Goal: Task Accomplishment & Management: Use online tool/utility

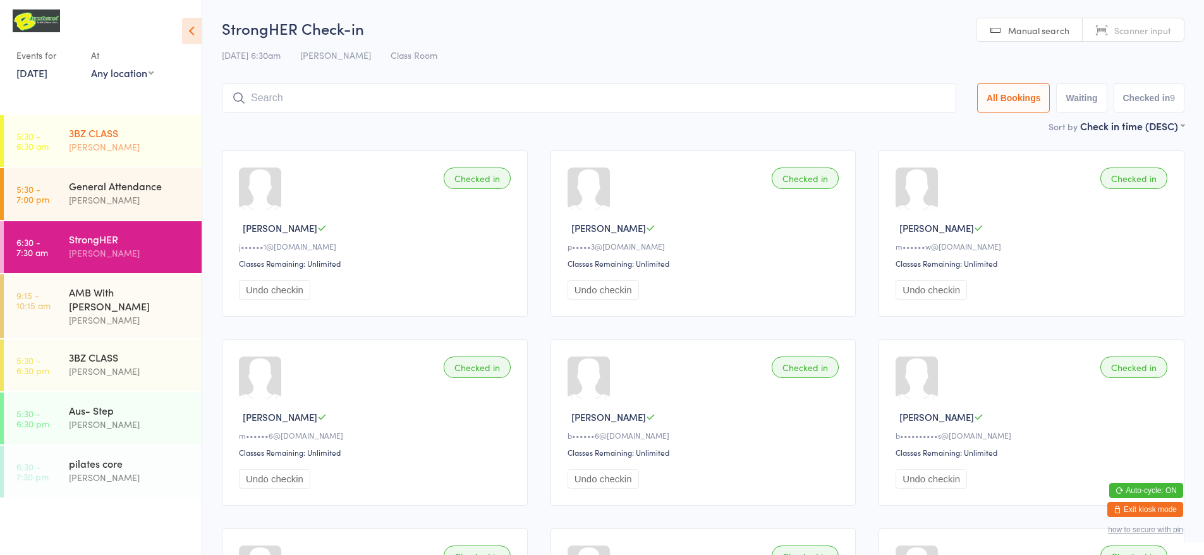
click at [108, 128] on div "3BZ CLASS" at bounding box center [130, 133] width 122 height 14
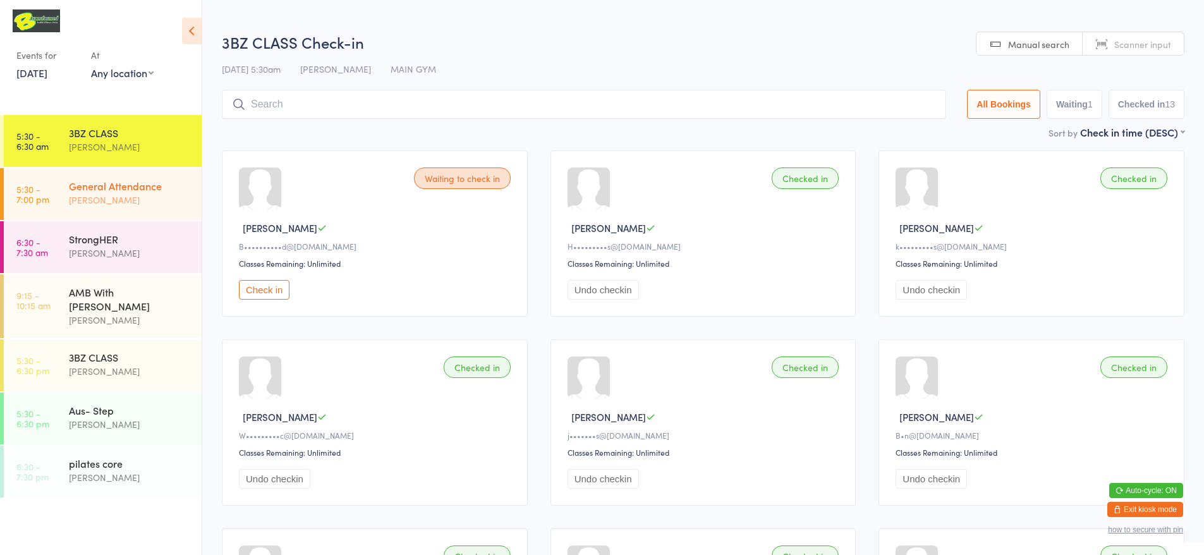
click at [154, 190] on div "General Attendance" at bounding box center [130, 186] width 122 height 14
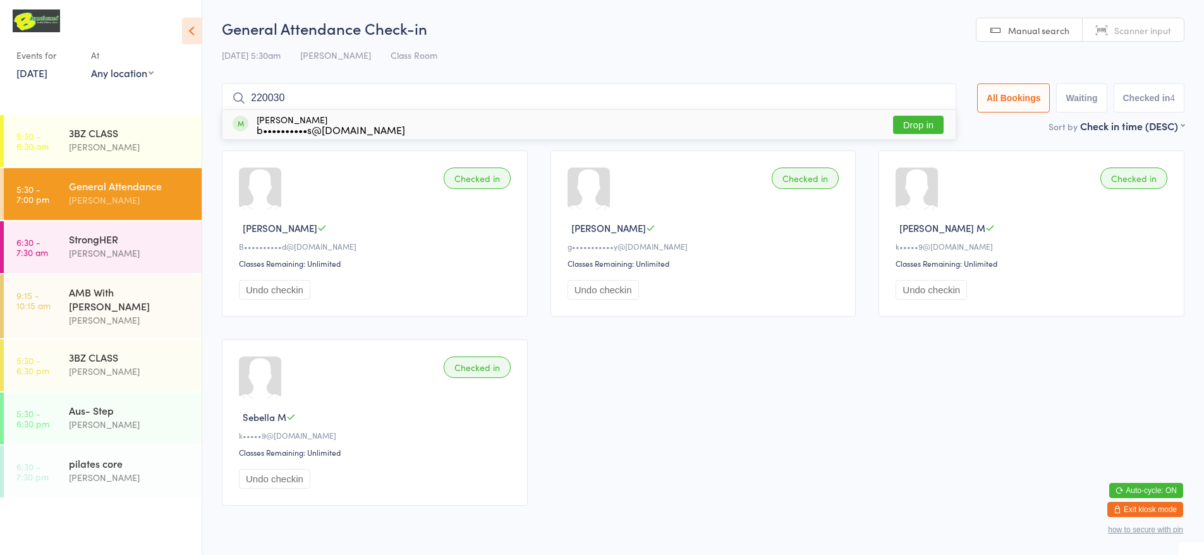
type input "220030"
click at [706, 446] on div "Checked in David O B••••••••••d@kabnine.one Classes Remaining: Unlimited Undo c…" at bounding box center [702, 328] width 985 height 378
click at [1141, 30] on span "Scanner input" at bounding box center [1142, 30] width 57 height 13
type input "220030"
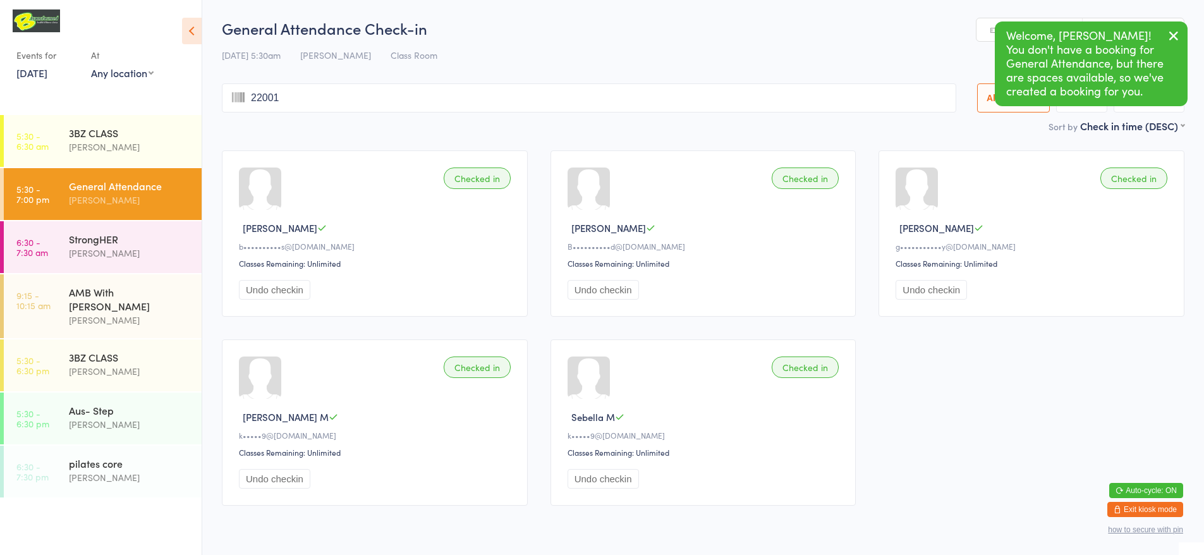
type input "220018"
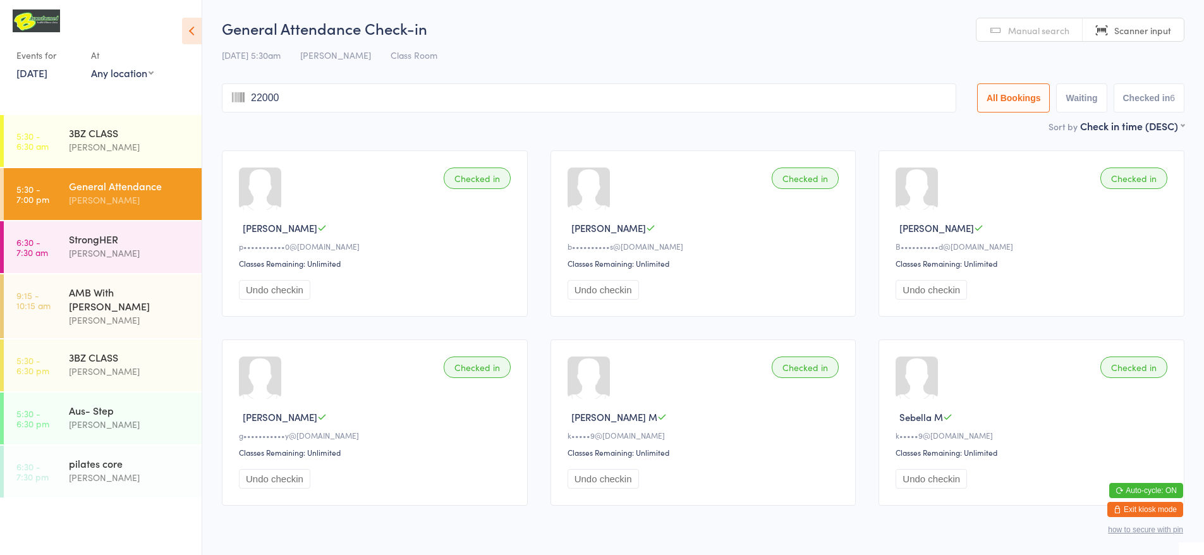
type input "220004"
type input "220188"
click at [176, 244] on div "StrongHER" at bounding box center [130, 239] width 122 height 14
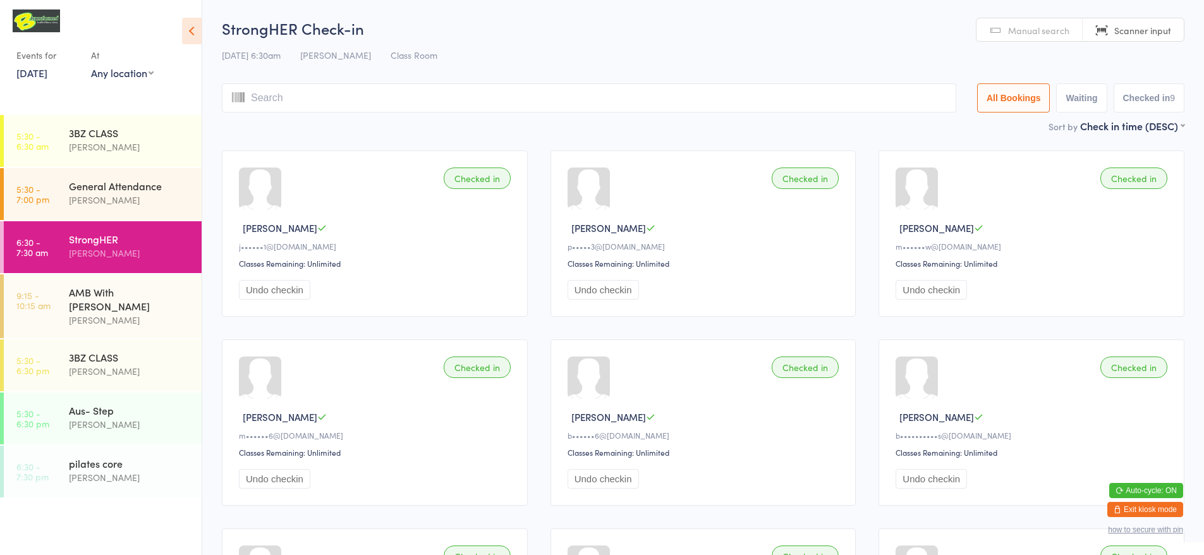
click at [1008, 30] on link "Manual search" at bounding box center [1029, 30] width 106 height 24
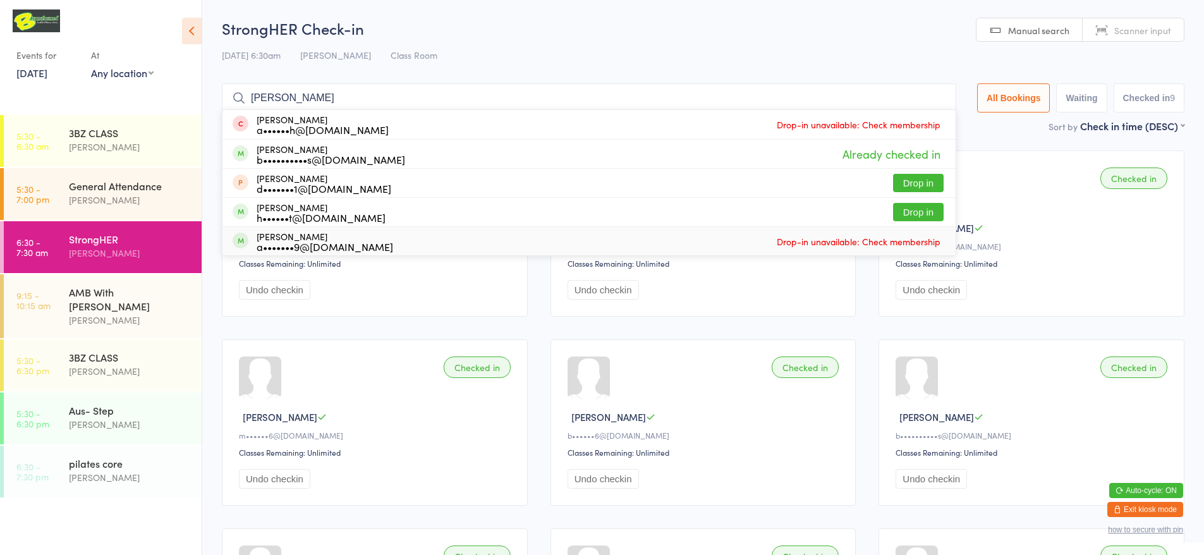
click at [929, 483] on button "Undo checkin" at bounding box center [930, 479] width 71 height 20
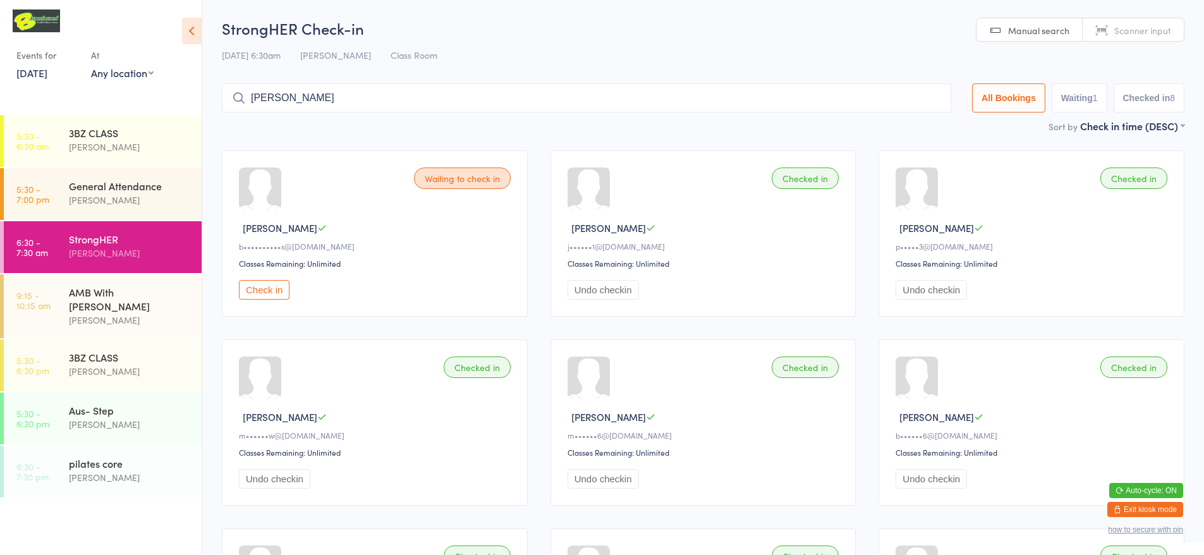
click at [942, 485] on button "Undo checkin" at bounding box center [930, 479] width 71 height 20
click at [924, 128] on div "Sort by Check in time (DESC) First name (ASC) First name (DESC) Last name (ASC)…" at bounding box center [703, 126] width 962 height 14
click at [284, 100] on input "robert" at bounding box center [586, 97] width 729 height 29
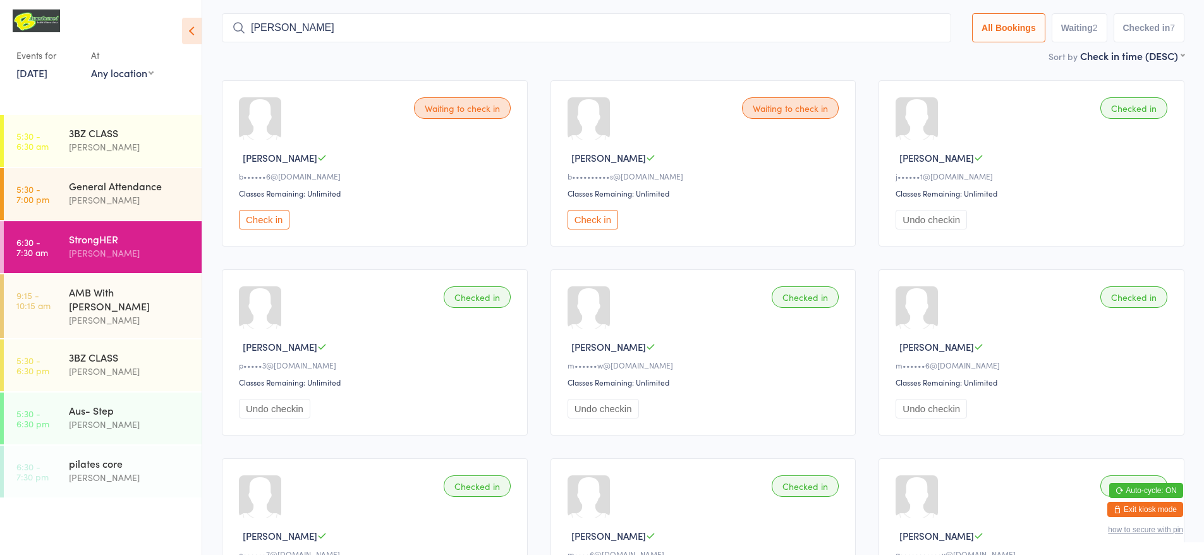
scroll to position [83, 0]
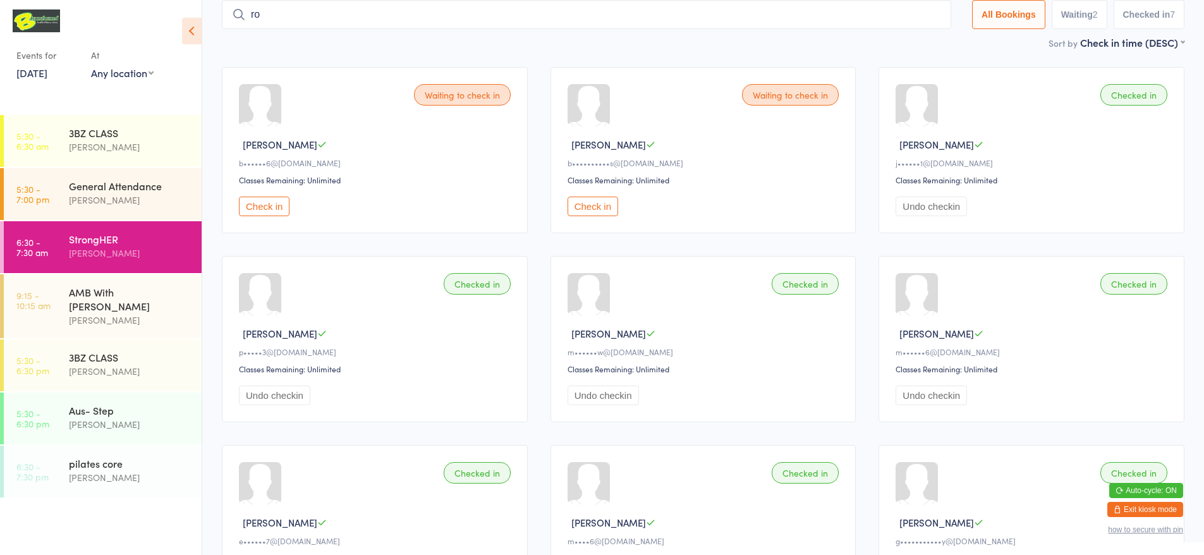
type input "r"
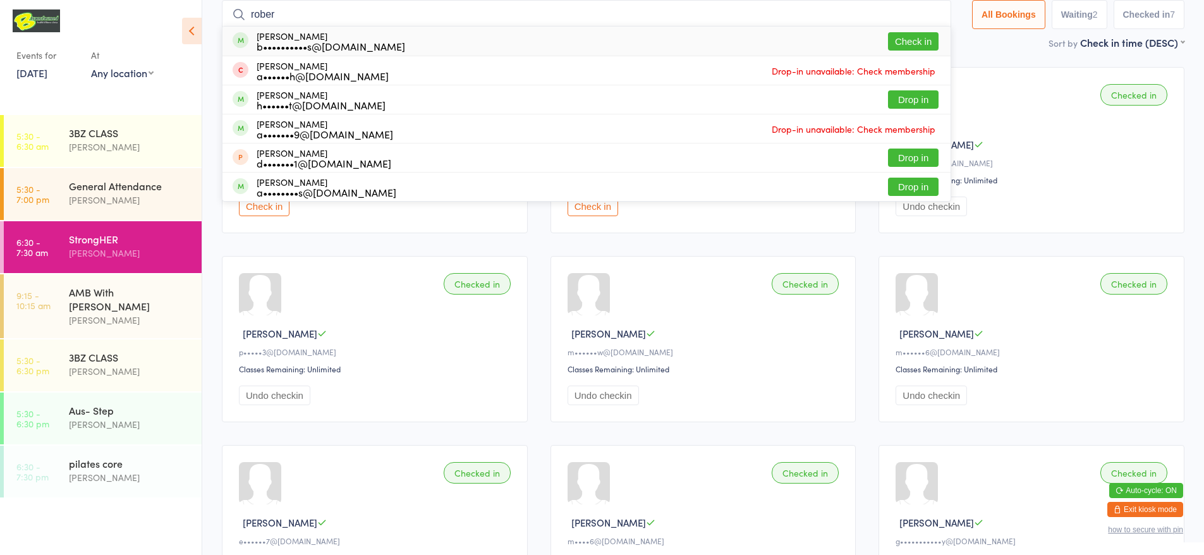
type input "robert"
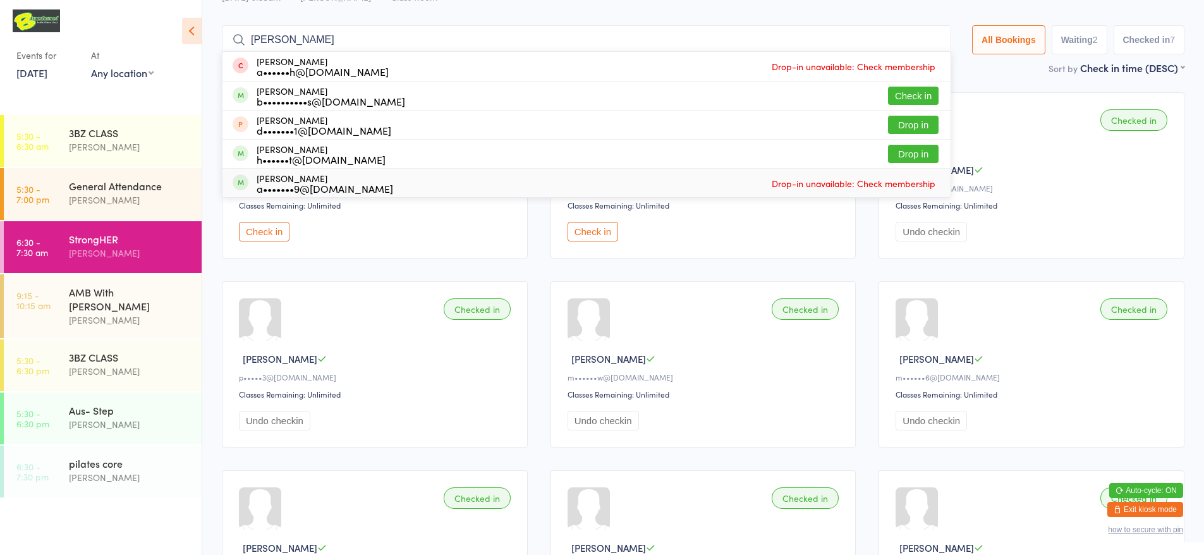
scroll to position [0, 0]
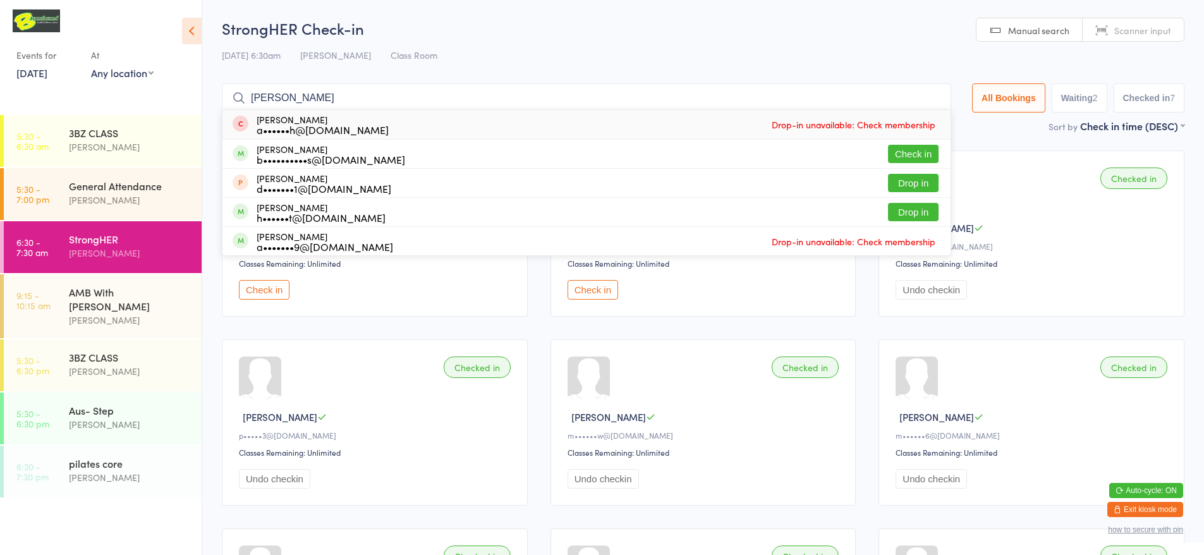
click at [928, 98] on input "robert" at bounding box center [586, 97] width 729 height 29
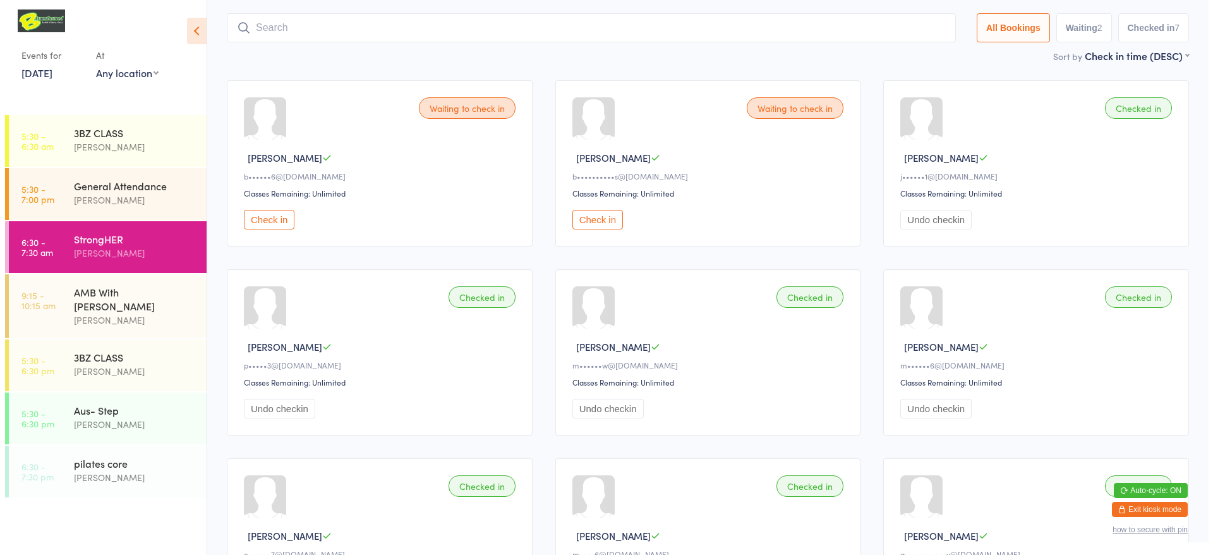
scroll to position [83, 0]
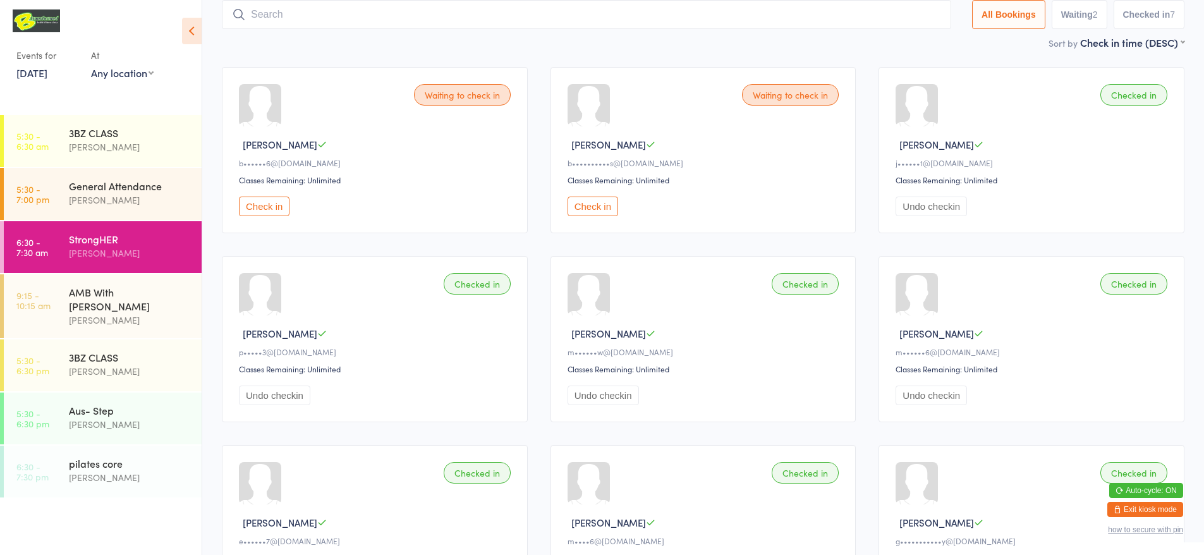
click at [1123, 506] on button "Exit kiosk mode" at bounding box center [1145, 509] width 76 height 15
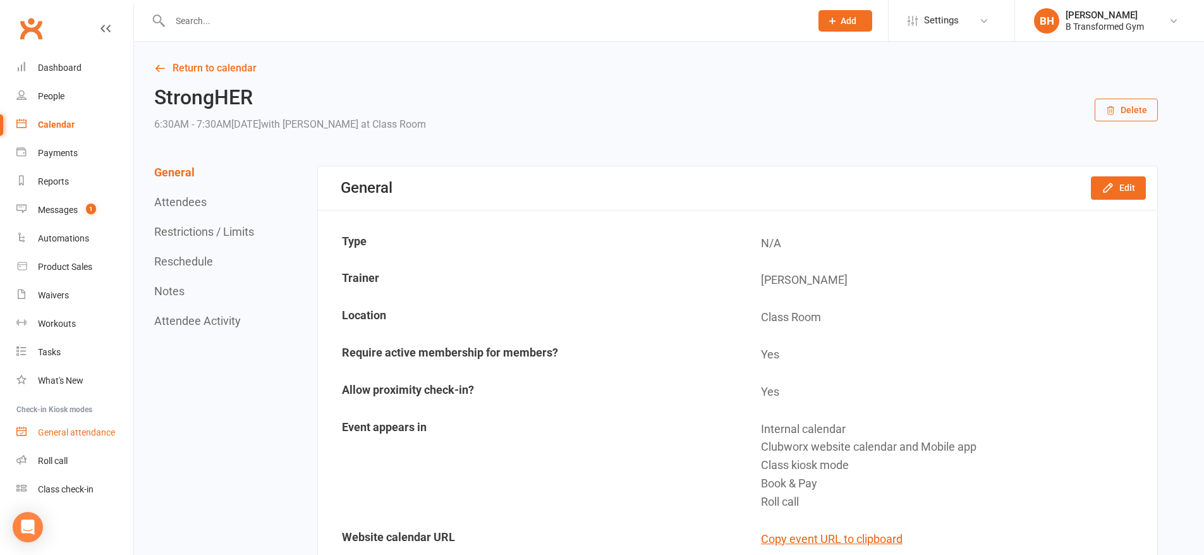
click at [71, 432] on div "General attendance" at bounding box center [76, 432] width 77 height 10
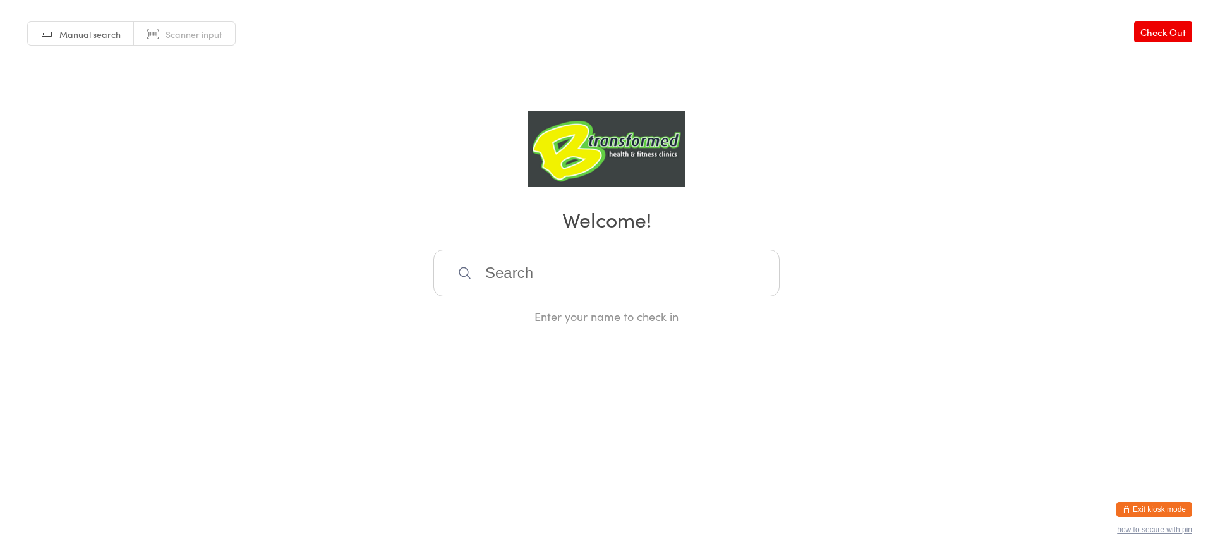
click at [157, 31] on link "Scanner input" at bounding box center [184, 34] width 101 height 24
click at [610, 284] on input "search" at bounding box center [606, 273] width 346 height 47
